Goal: Task Accomplishment & Management: Manage account settings

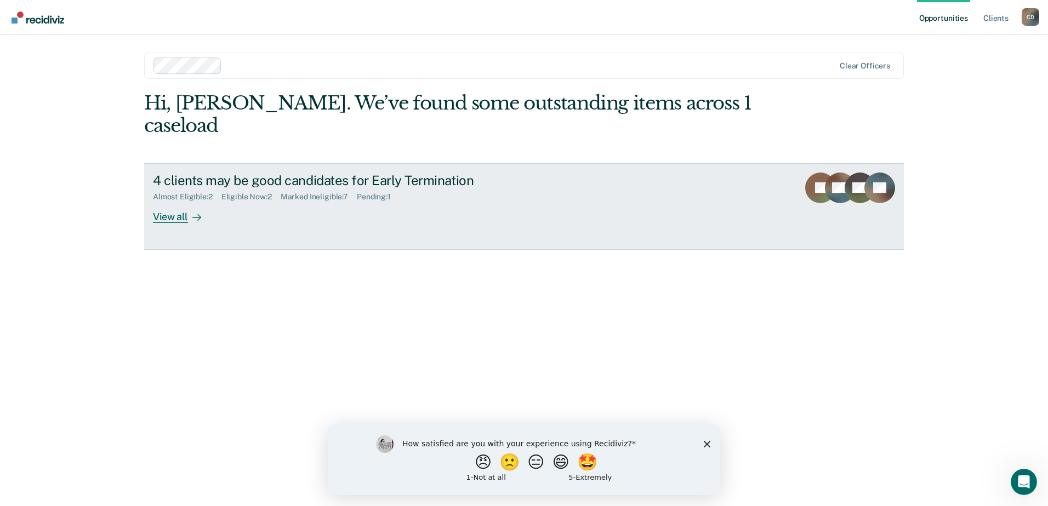
click at [171, 202] on div "View all" at bounding box center [183, 212] width 61 height 21
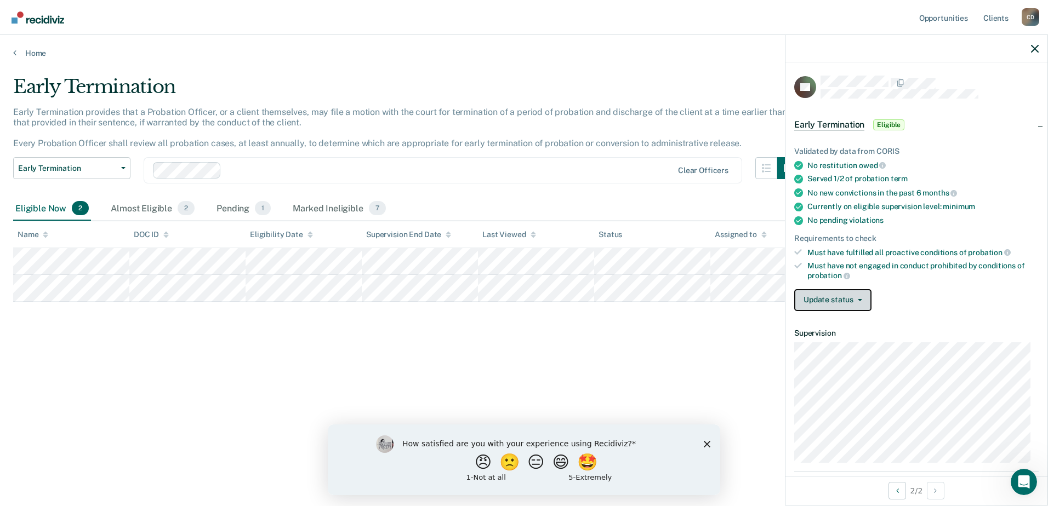
click at [854, 299] on span "button" at bounding box center [857, 300] width 9 height 2
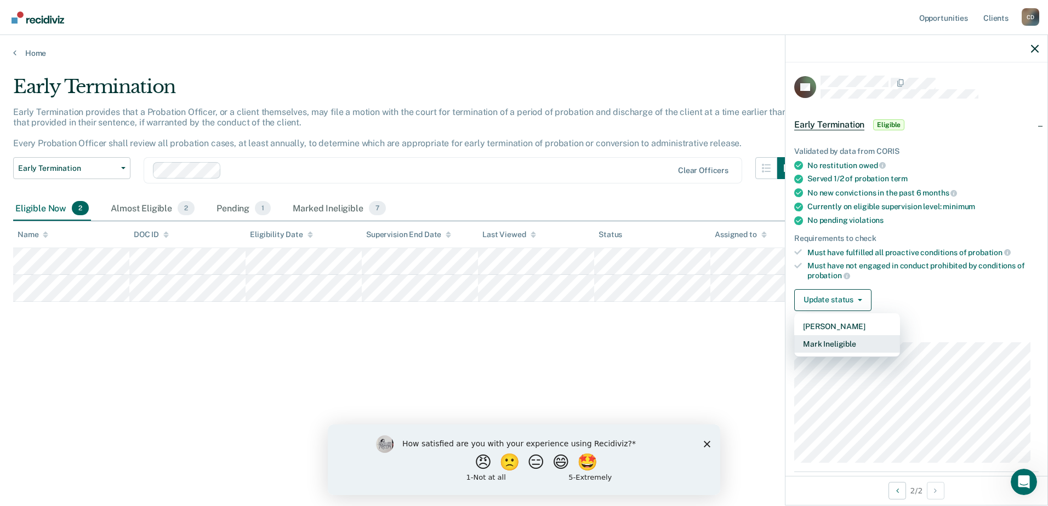
click at [851, 347] on button "Mark Ineligible" at bounding box center [847, 344] width 106 height 18
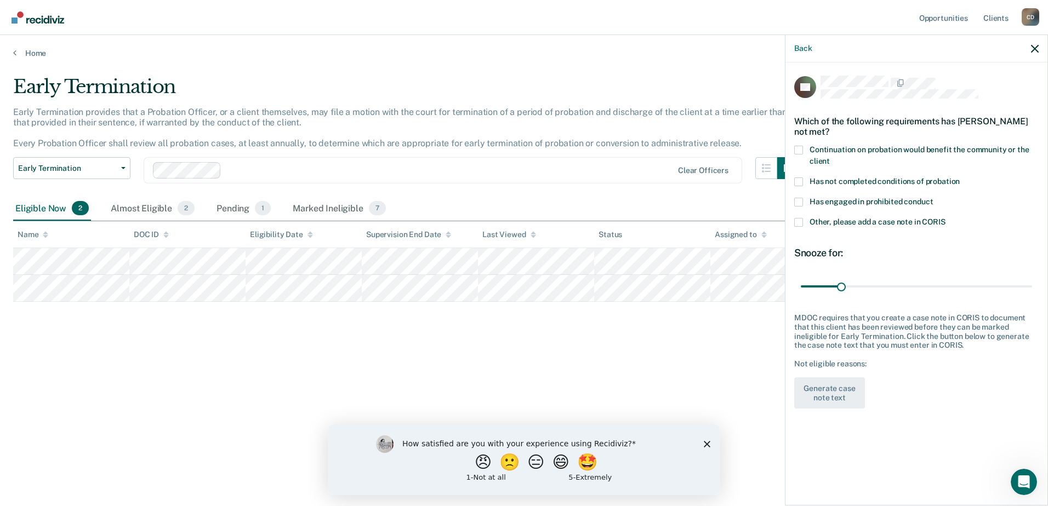
click at [797, 182] on span at bounding box center [798, 182] width 9 height 9
click at [959, 178] on input "Has not completed conditions of probation" at bounding box center [959, 178] width 0 height 0
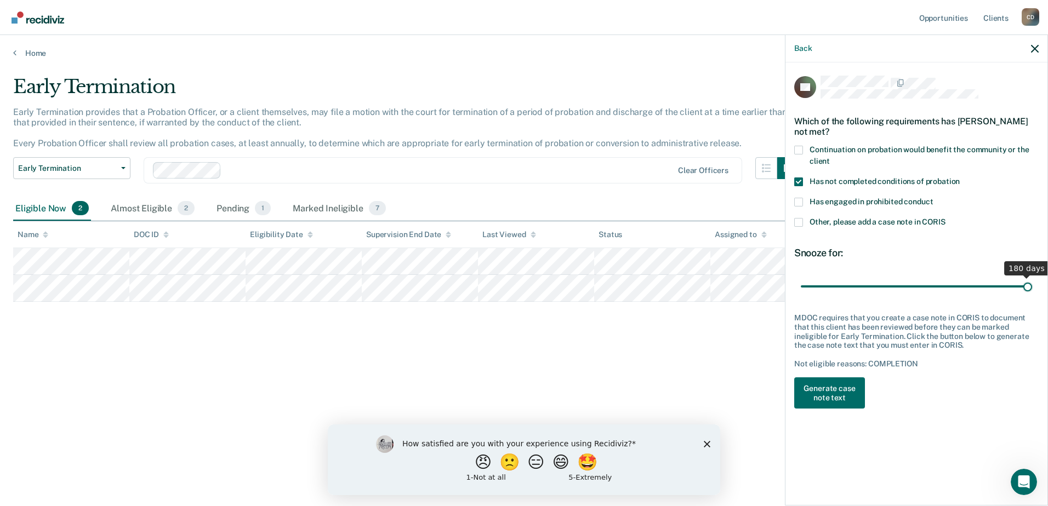
drag, startPoint x: 843, startPoint y: 285, endPoint x: 1031, endPoint y: 285, distance: 188.5
type input "180"
click at [1031, 285] on input "range" at bounding box center [915, 286] width 231 height 19
click at [829, 389] on button "Generate case note text" at bounding box center [829, 393] width 71 height 32
